Goal: Transaction & Acquisition: Download file/media

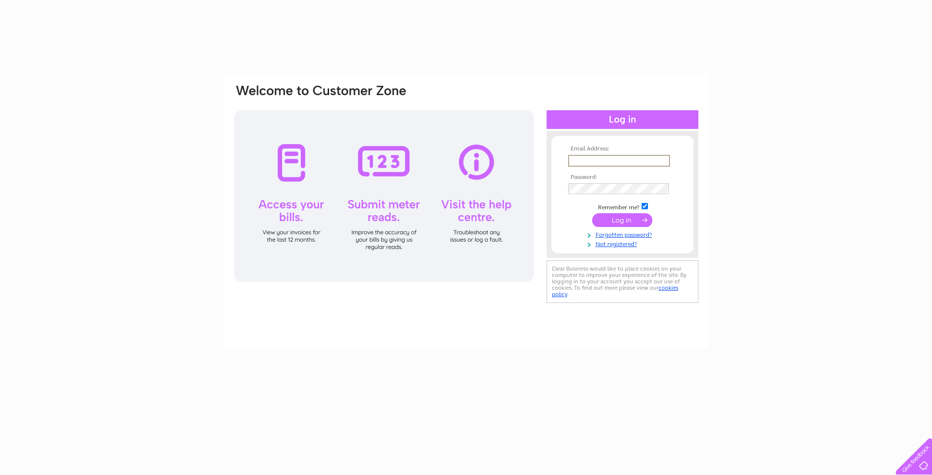
type input "[EMAIL_ADDRESS][DOMAIN_NAME]"
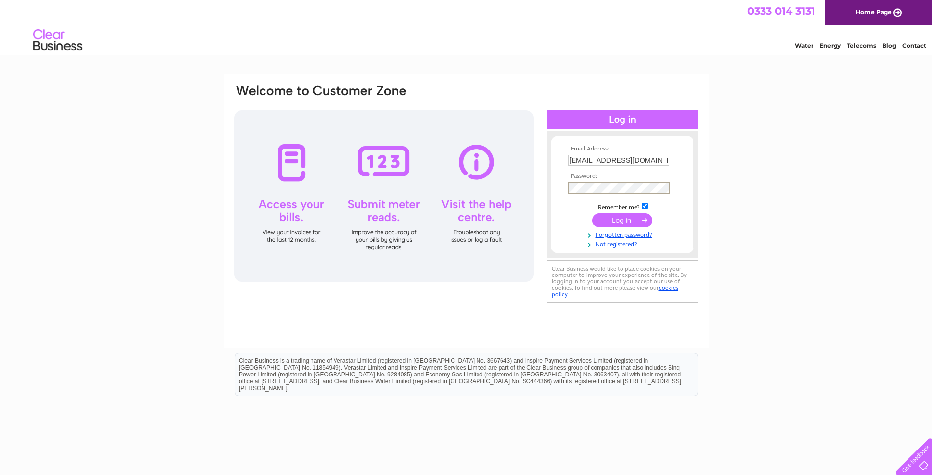
click at [592, 213] on input "submit" at bounding box center [622, 220] width 60 height 14
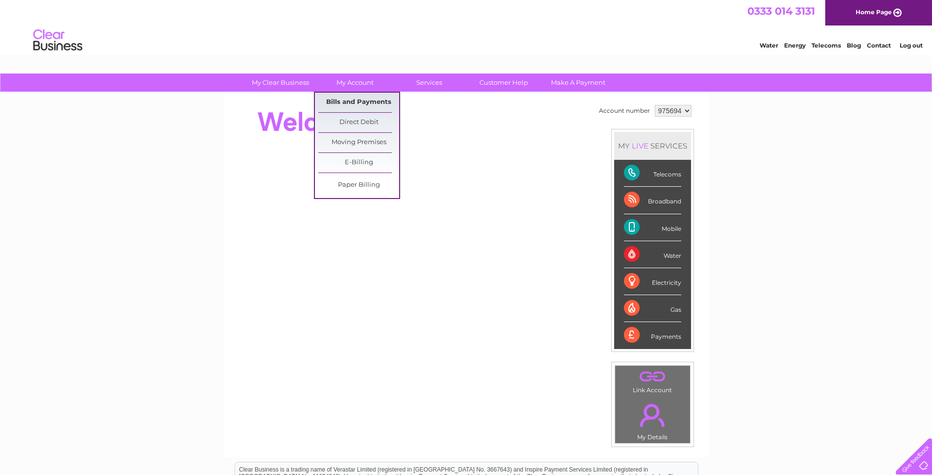
click at [360, 101] on link "Bills and Payments" at bounding box center [358, 103] width 81 height 20
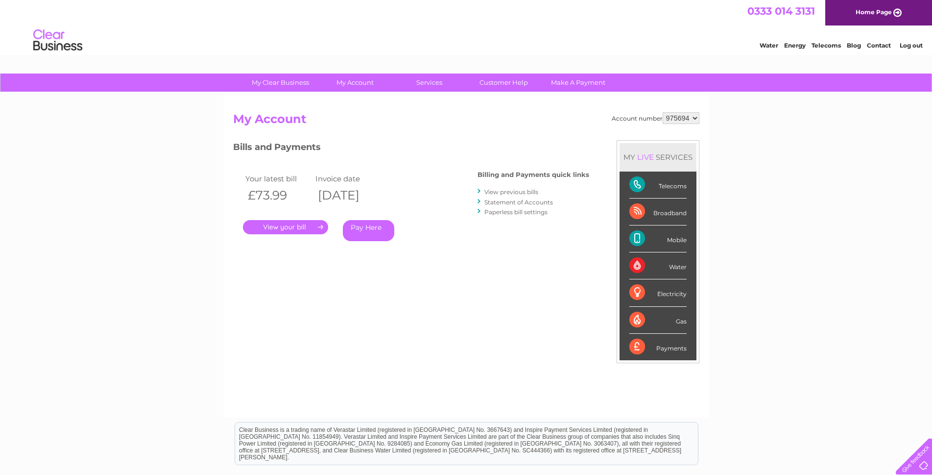
click at [301, 228] on link "." at bounding box center [285, 227] width 85 height 14
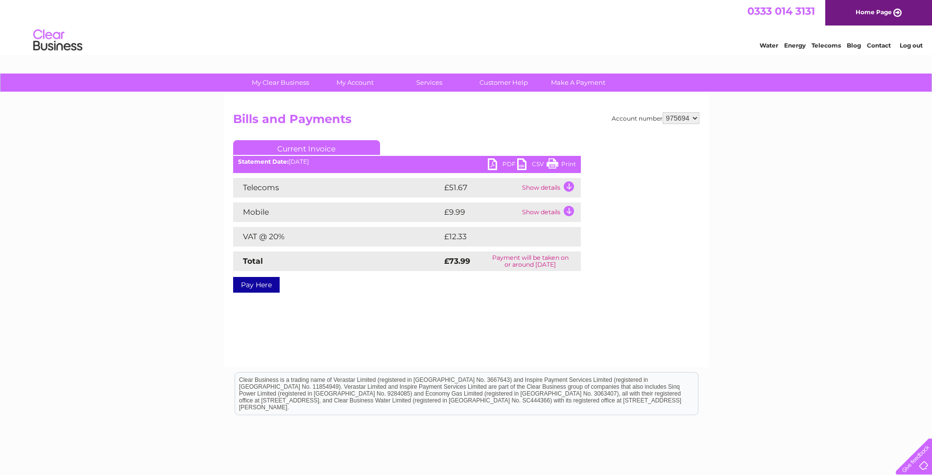
click at [490, 161] on link "PDF" at bounding box center [502, 165] width 29 height 14
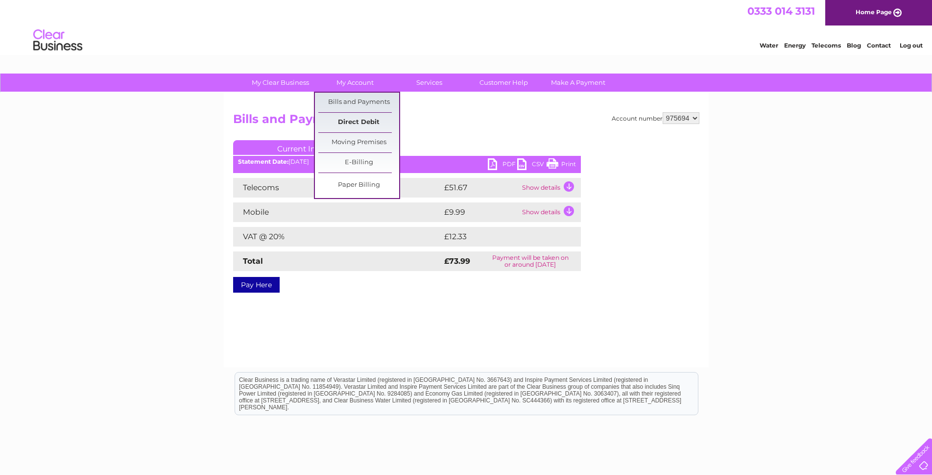
click at [358, 131] on link "Direct Debit" at bounding box center [358, 123] width 81 height 20
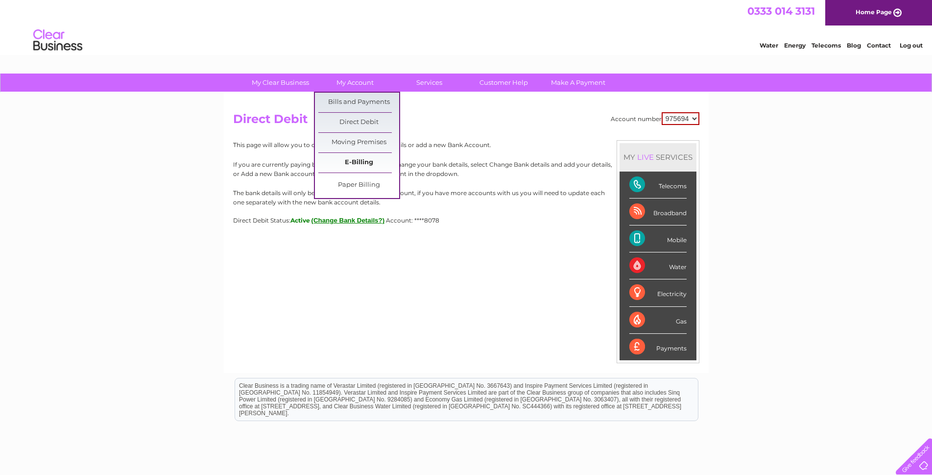
click at [343, 165] on link "E-Billing" at bounding box center [358, 163] width 81 height 20
